Goal: Information Seeking & Learning: Learn about a topic

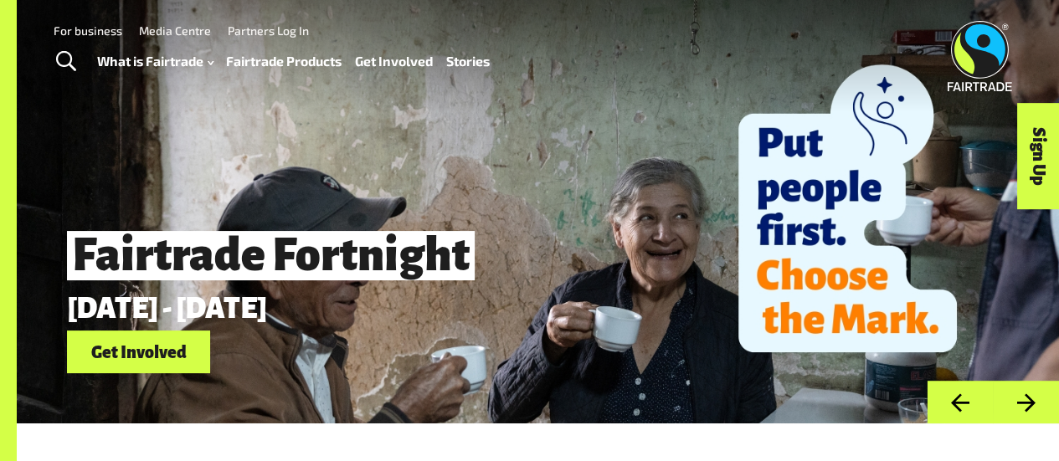
click at [285, 61] on link "Fairtrade Products" at bounding box center [284, 60] width 116 height 23
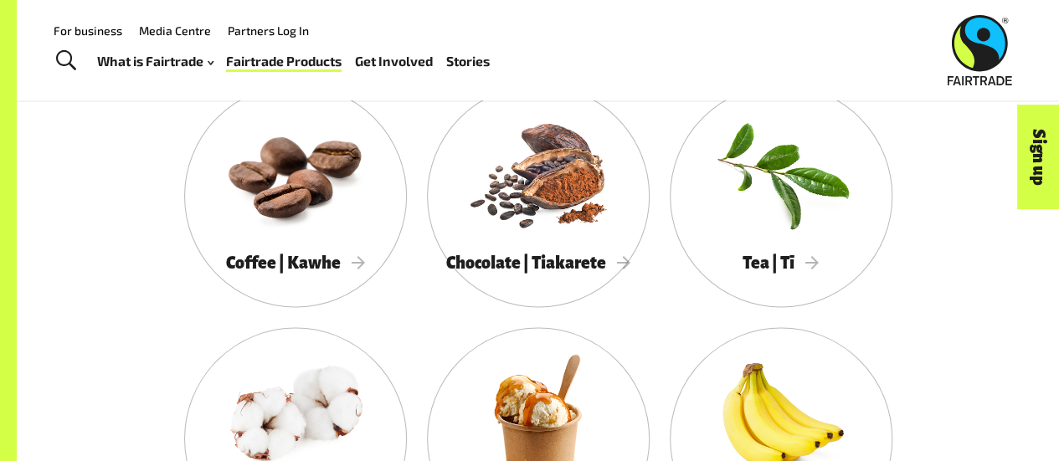
scroll to position [1427, 0]
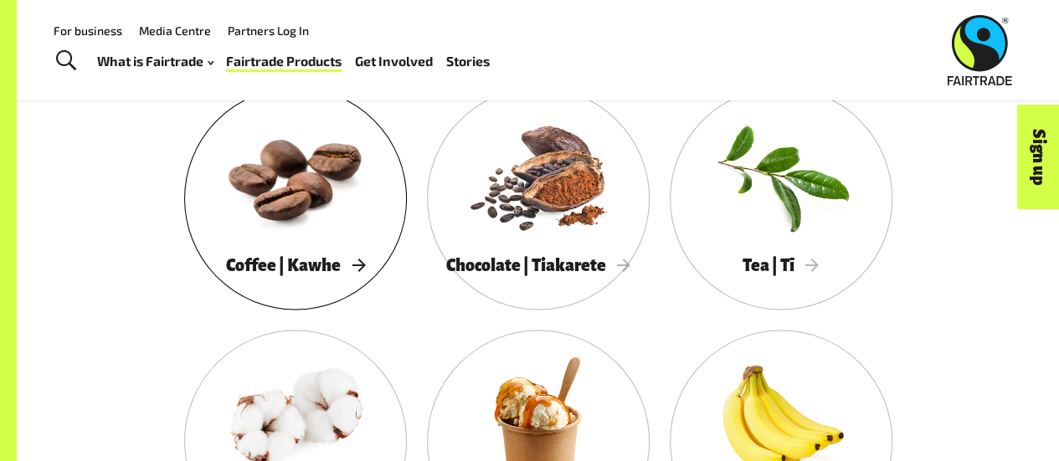
click at [313, 264] on span "Coffee | Kawhe" at bounding box center [295, 264] width 139 height 18
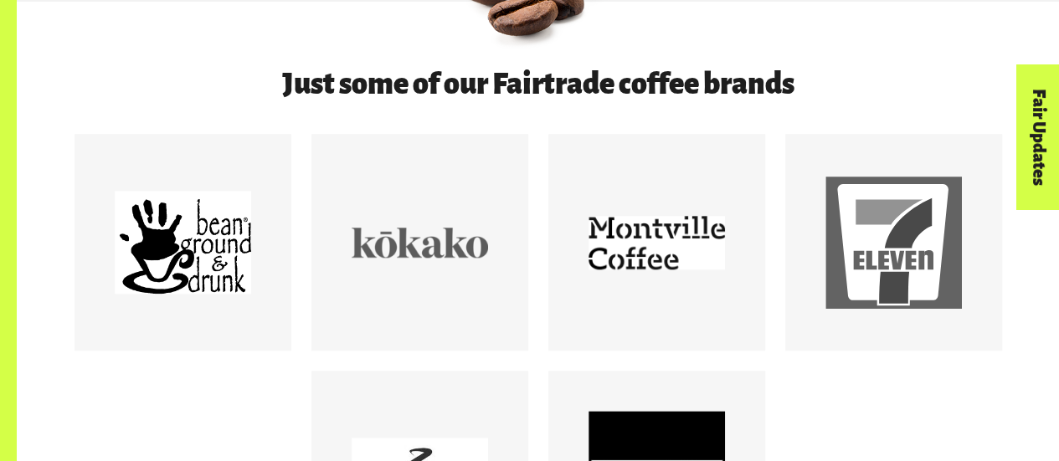
scroll to position [812, 0]
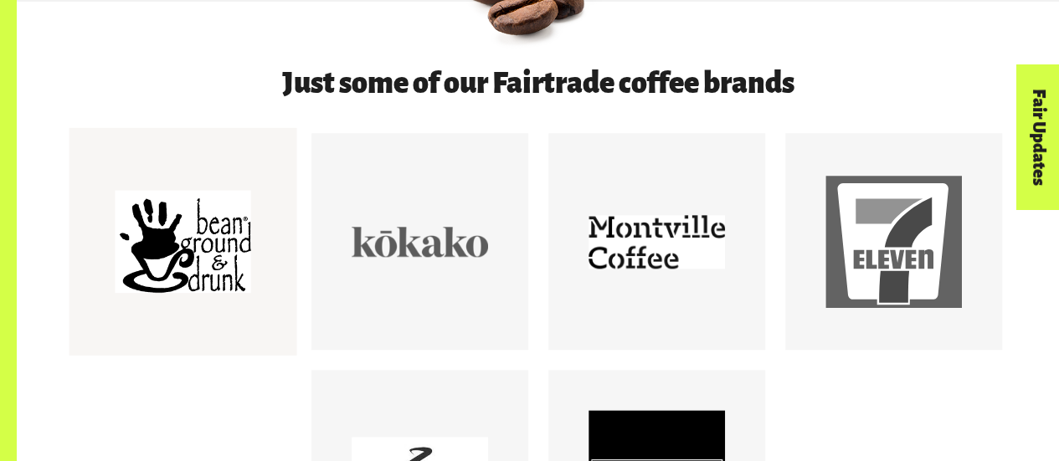
click at [209, 287] on div at bounding box center [183, 241] width 136 height 136
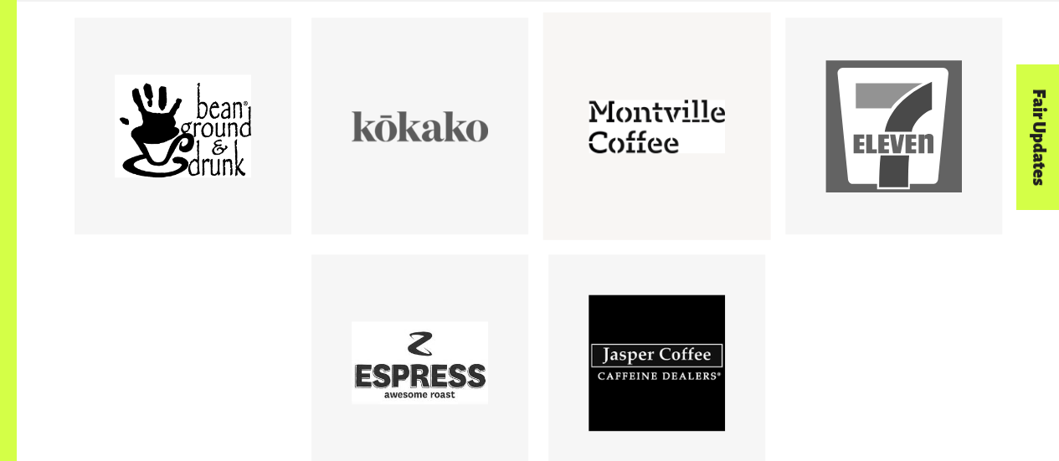
scroll to position [929, 0]
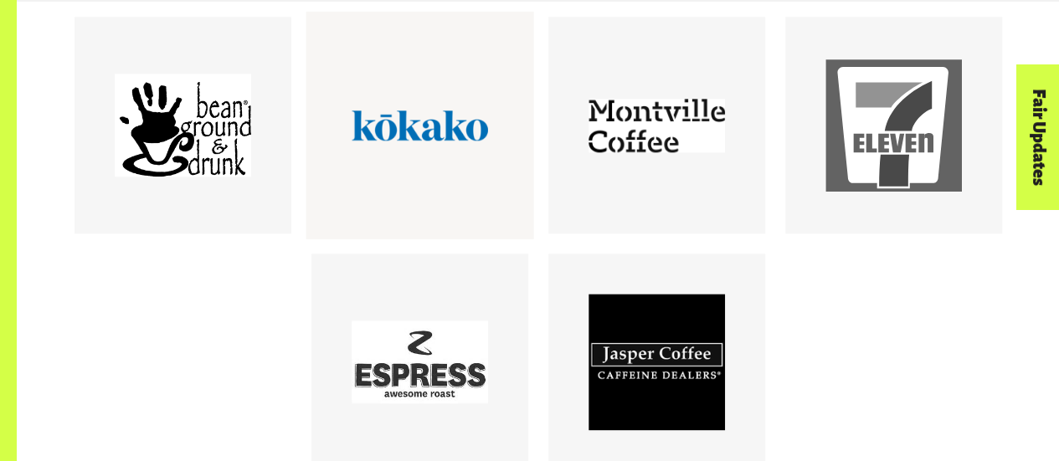
click at [414, 147] on div at bounding box center [420, 125] width 136 height 136
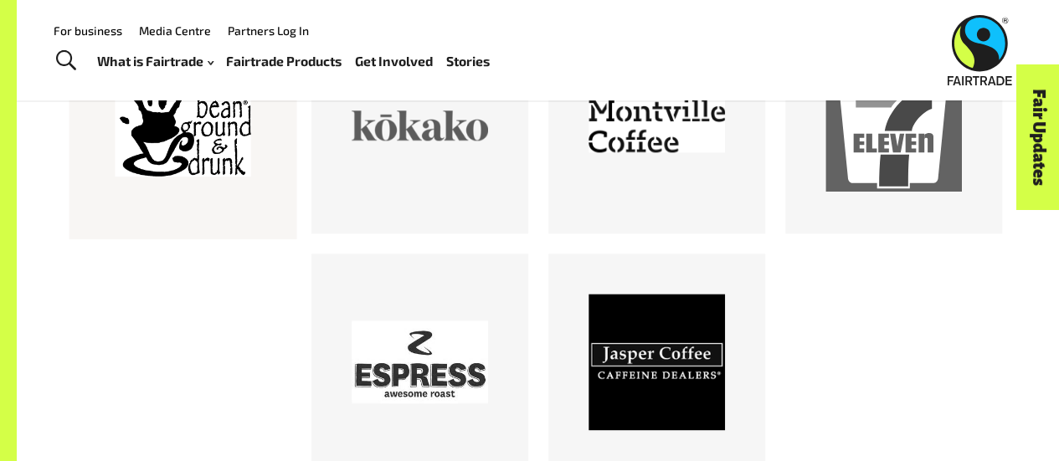
click at [233, 130] on div at bounding box center [183, 125] width 136 height 136
click at [680, 120] on div at bounding box center [657, 125] width 136 height 136
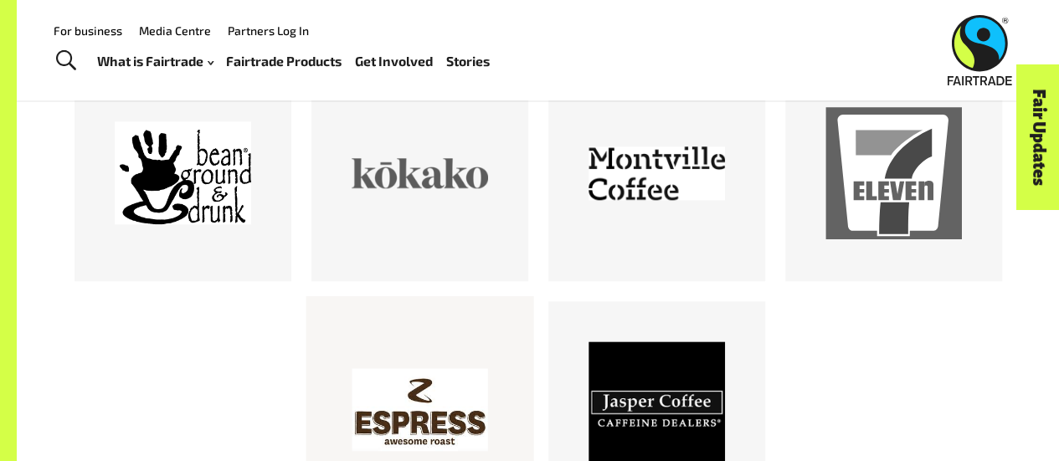
scroll to position [880, 0]
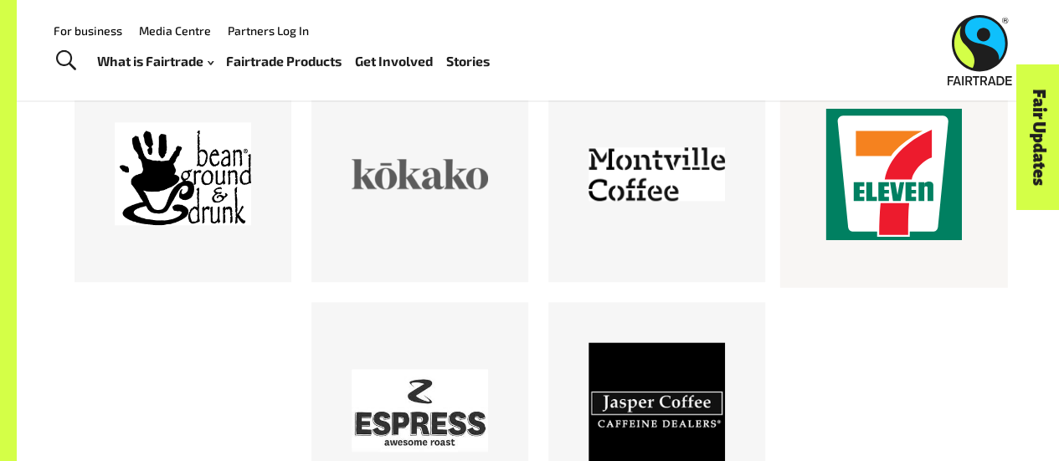
click at [864, 234] on div at bounding box center [894, 173] width 136 height 136
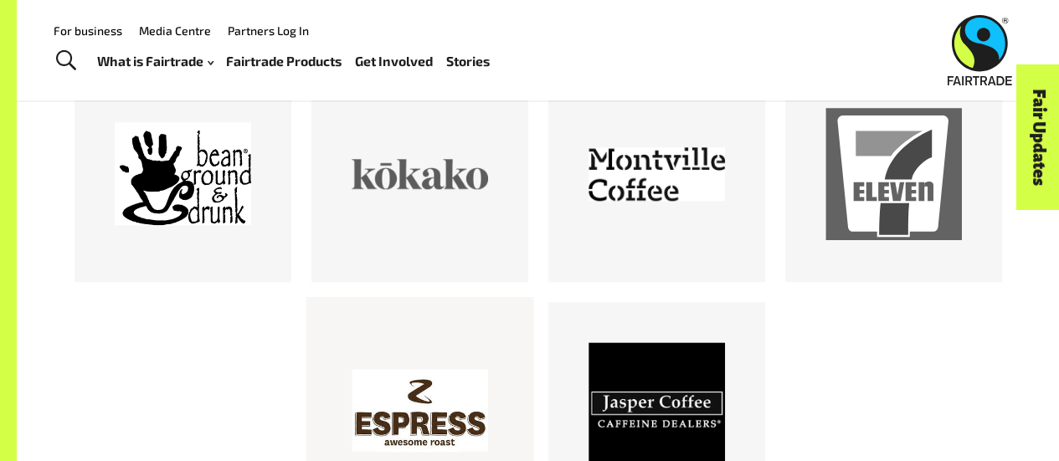
click at [433, 365] on div at bounding box center [420, 410] width 136 height 136
click at [645, 427] on div at bounding box center [657, 410] width 136 height 136
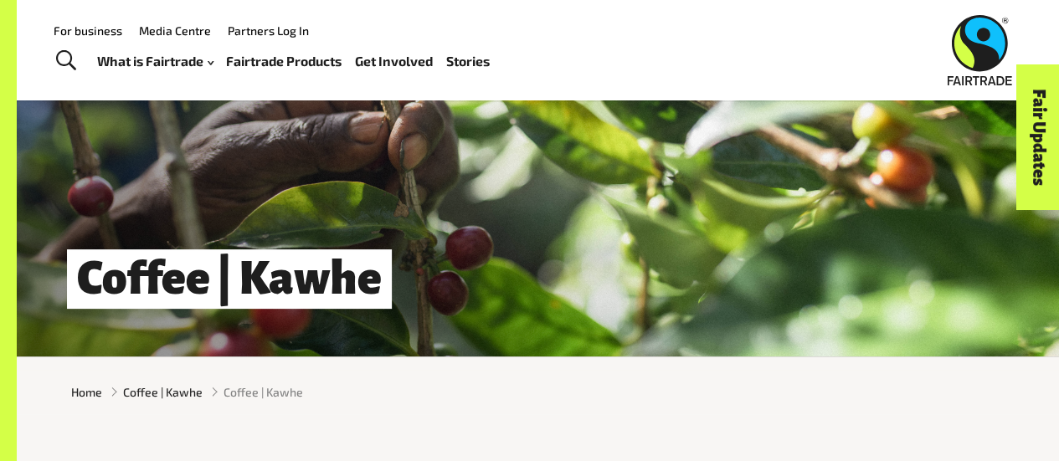
scroll to position [37, 0]
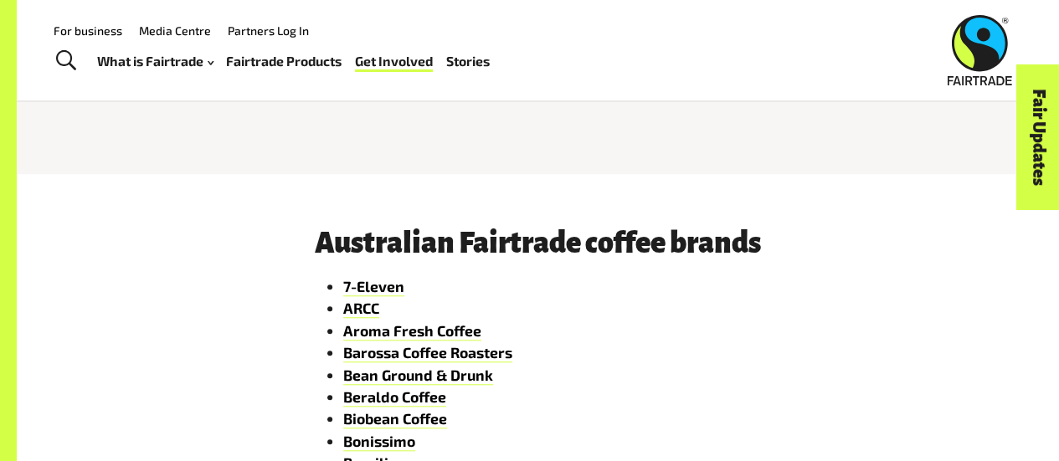
scroll to position [538, 0]
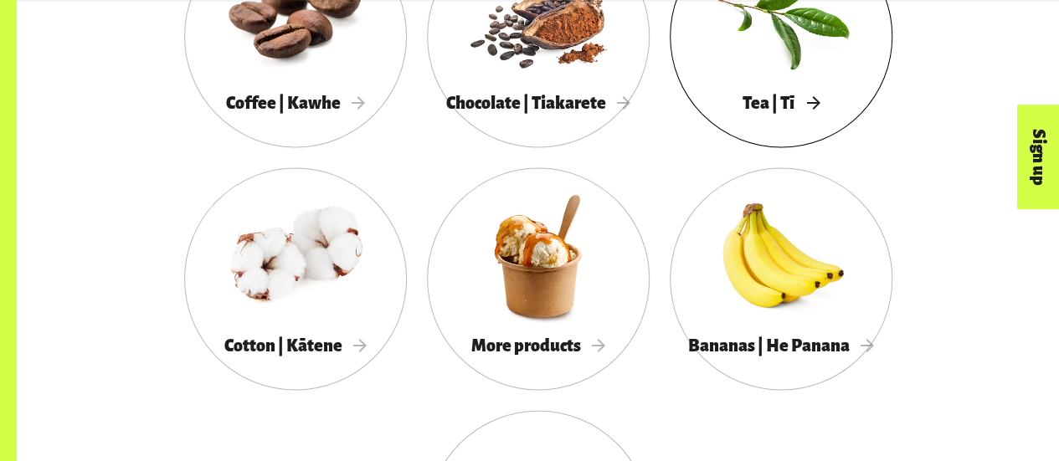
scroll to position [1589, 0]
click at [781, 104] on span "Tea | Tī" at bounding box center [781, 102] width 76 height 18
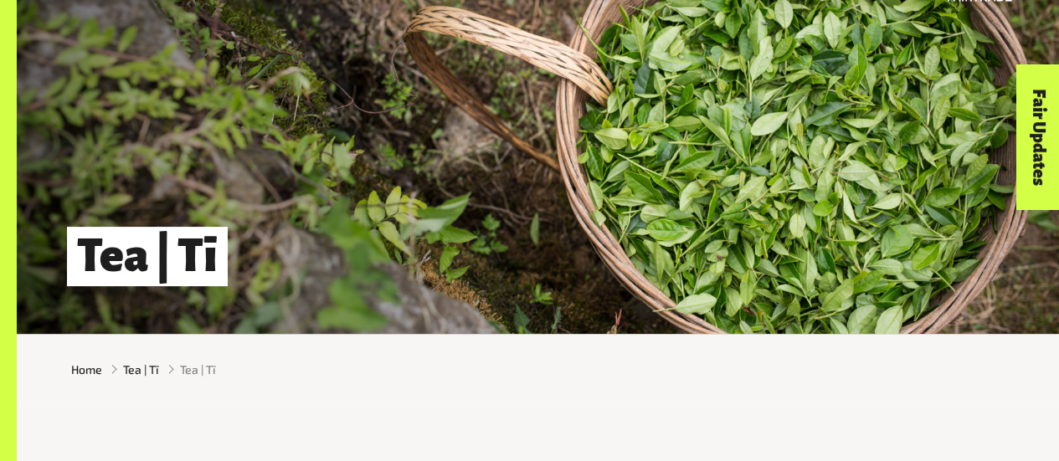
scroll to position [92, 0]
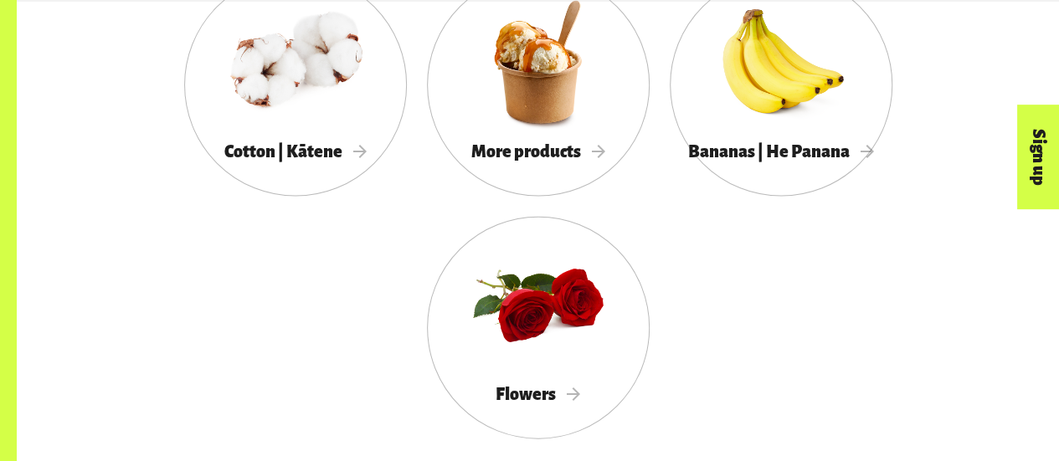
scroll to position [1753, 0]
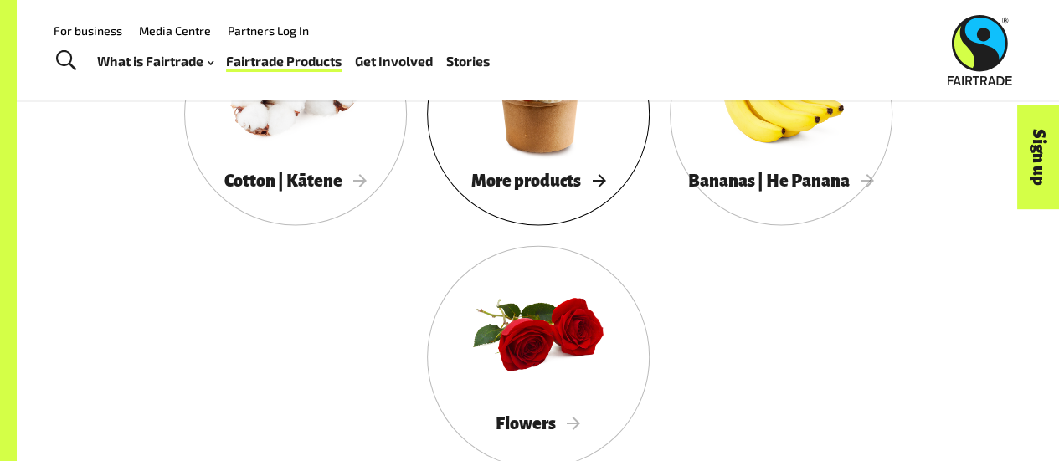
click at [499, 190] on span "More products" at bounding box center [538, 181] width 134 height 18
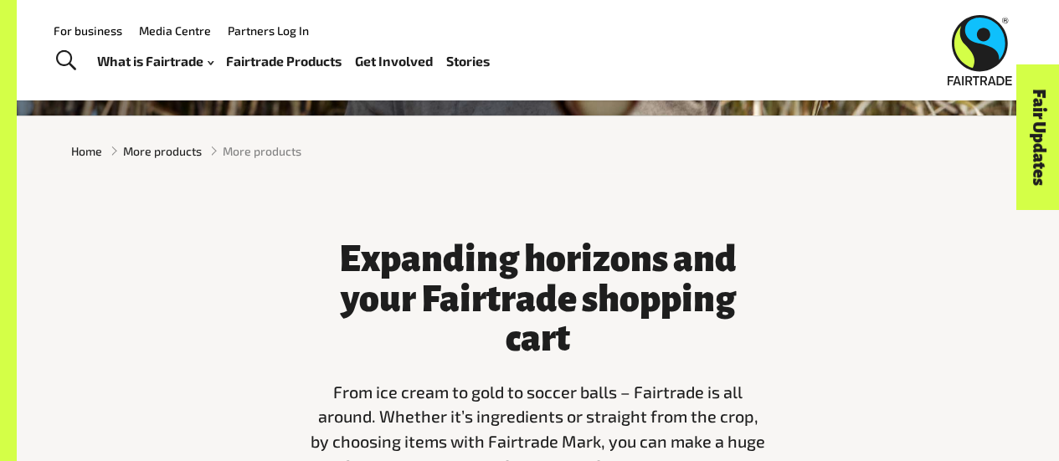
scroll to position [306, 0]
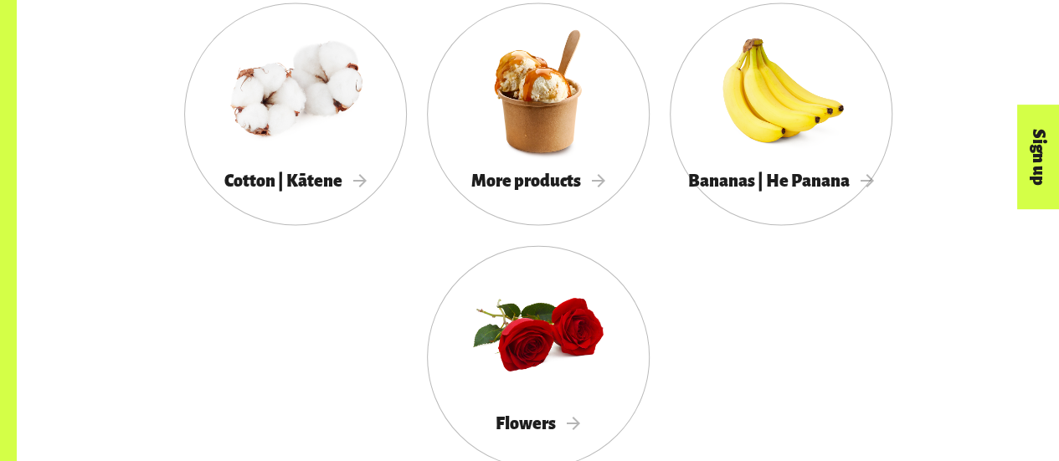
click at [126, 229] on div "Coffee | Kawhe Chocolate | Tiakarete Tea | Tī Cotton | Kātene More products Ban…" at bounding box center [538, 125] width 955 height 728
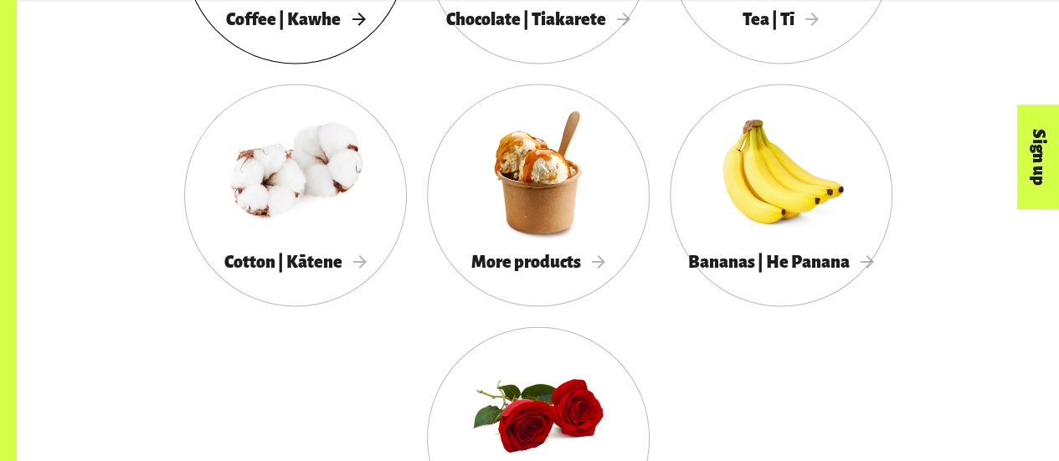
scroll to position [1706, 0]
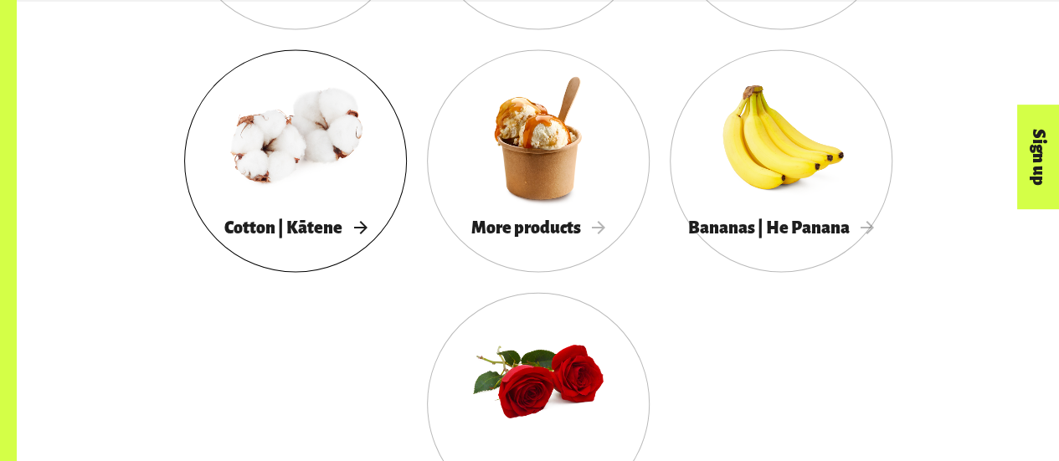
click at [260, 235] on span "Cotton | Kātene" at bounding box center [295, 228] width 142 height 18
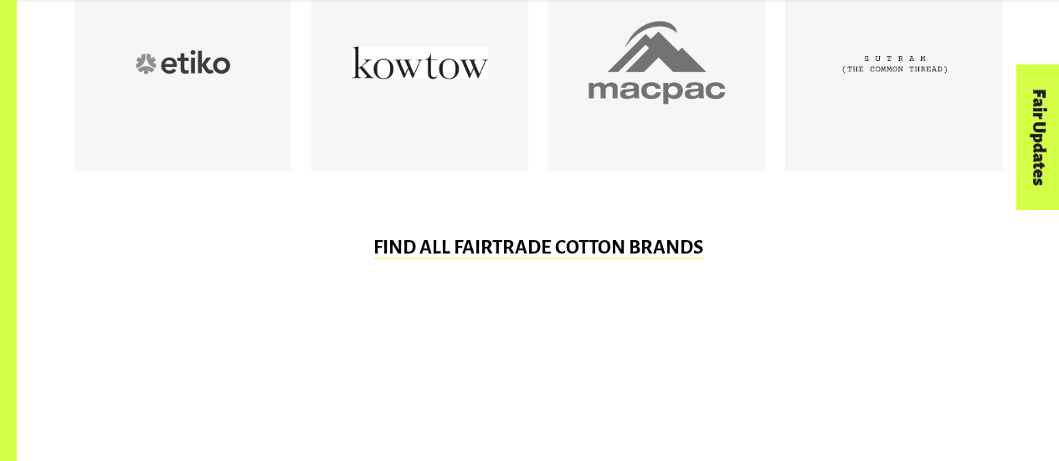
scroll to position [1062, 0]
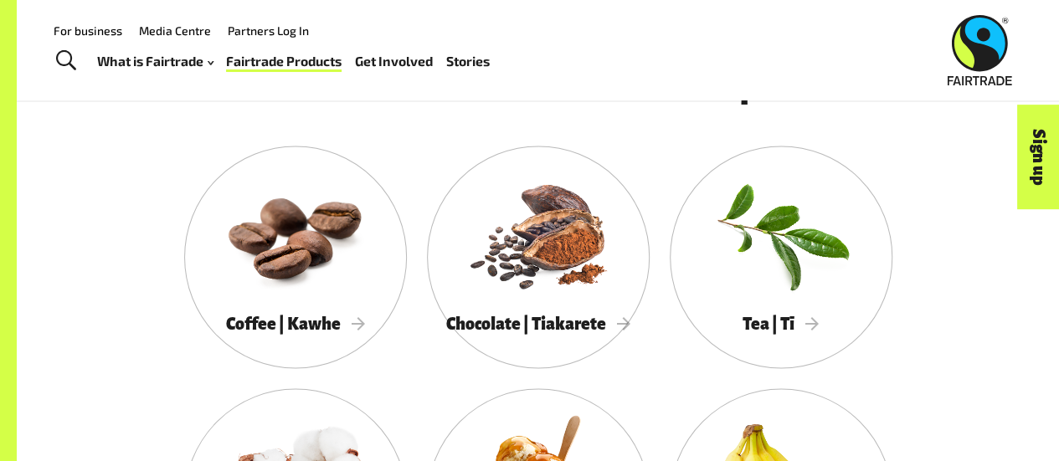
scroll to position [1367, 0]
